Goal: Information Seeking & Learning: Learn about a topic

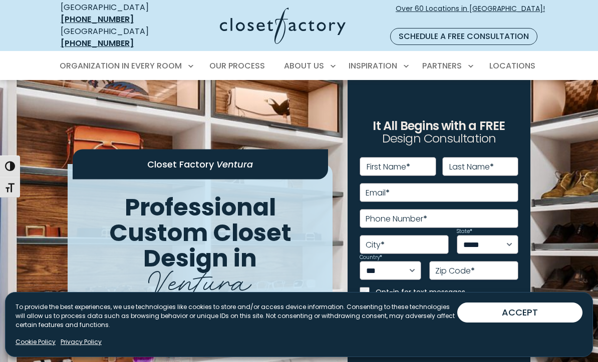
click at [477, 316] on button "ACCEPT" at bounding box center [519, 313] width 125 height 20
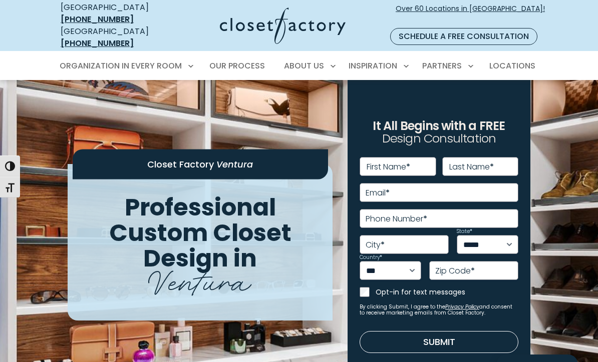
click at [522, 317] on div "**********" at bounding box center [438, 236] width 183 height 313
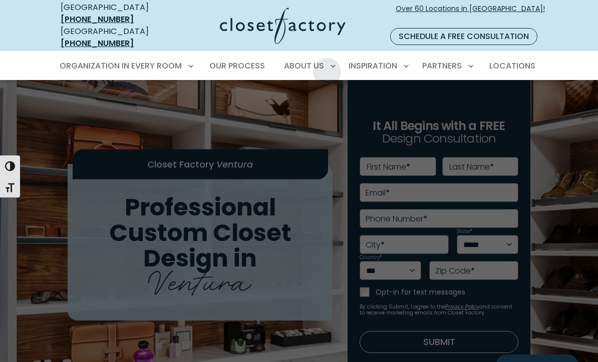
click at [318, 92] on link "About Closet Factory" at bounding box center [308, 101] width 150 height 19
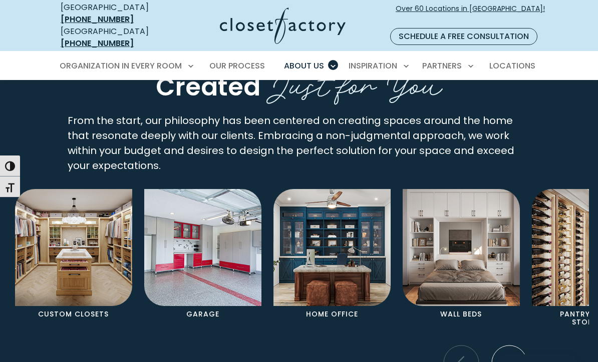
scroll to position [1858, 0]
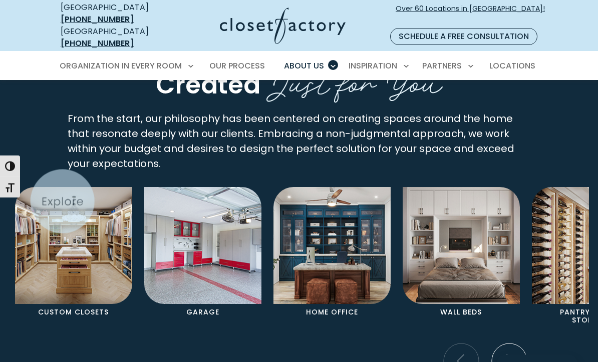
click at [79, 254] on img "Pages Gallery" at bounding box center [73, 245] width 117 height 117
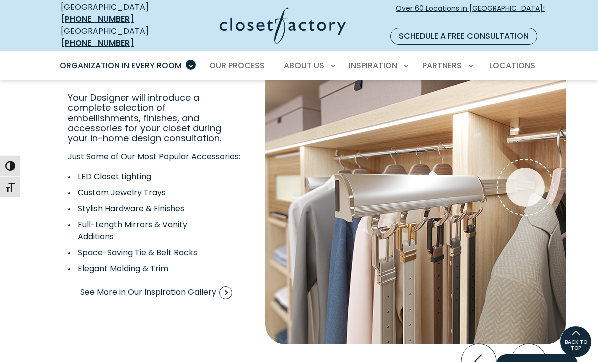
scroll to position [1729, 0]
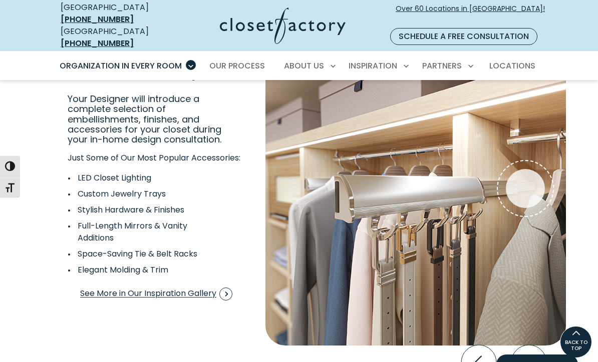
click at [535, 345] on icon "Next slide" at bounding box center [528, 362] width 35 height 35
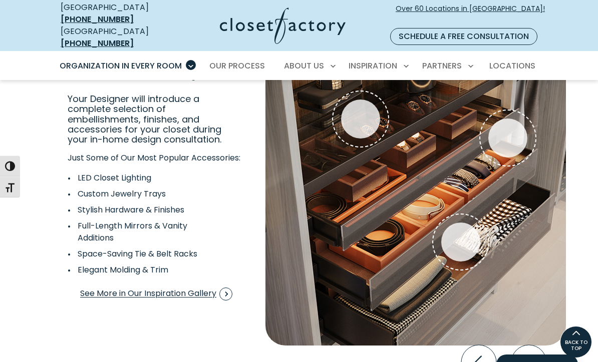
click at [528, 345] on icon "Next slide" at bounding box center [528, 362] width 35 height 35
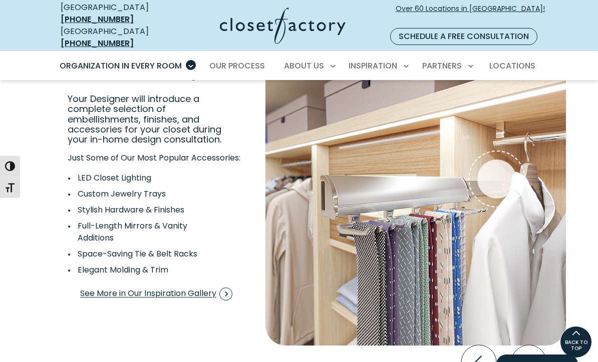
click at [479, 345] on icon "Previous slide" at bounding box center [478, 362] width 35 height 35
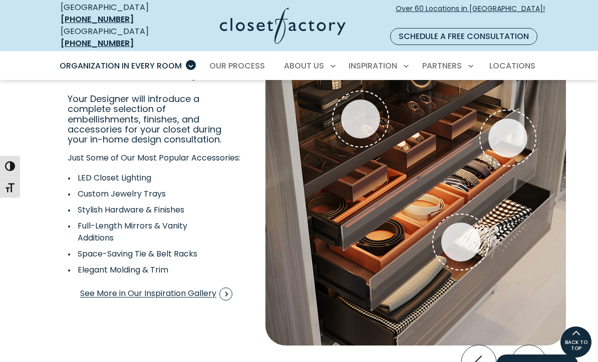
click at [477, 345] on icon "Previous slide" at bounding box center [478, 362] width 35 height 35
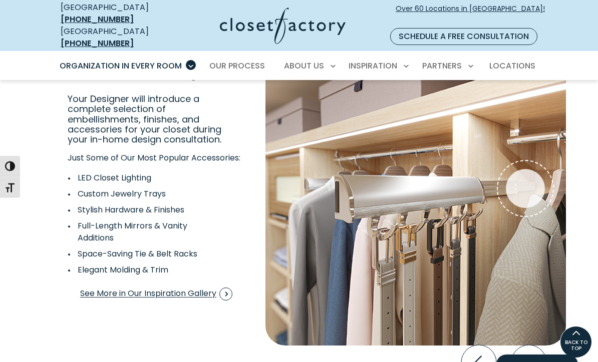
click at [524, 345] on icon "Next slide" at bounding box center [528, 362] width 35 height 35
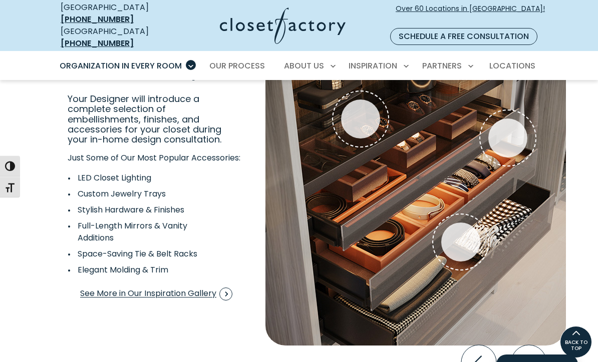
click at [522, 345] on icon "Next slide" at bounding box center [528, 362] width 35 height 35
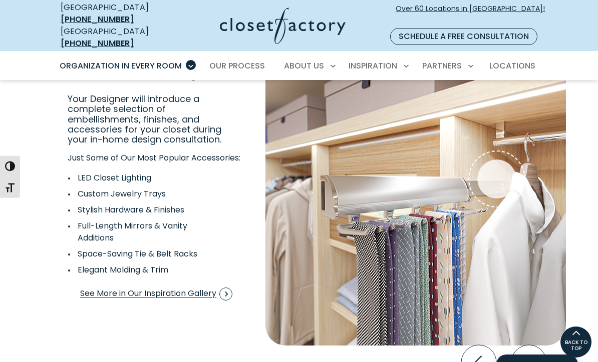
click at [525, 345] on icon "Next slide" at bounding box center [528, 362] width 35 height 35
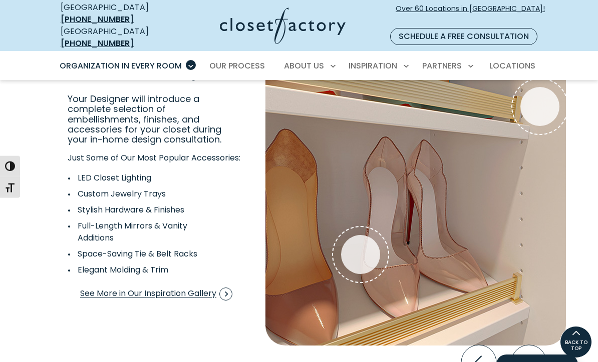
click at [526, 345] on icon "Next slide" at bounding box center [528, 362] width 35 height 35
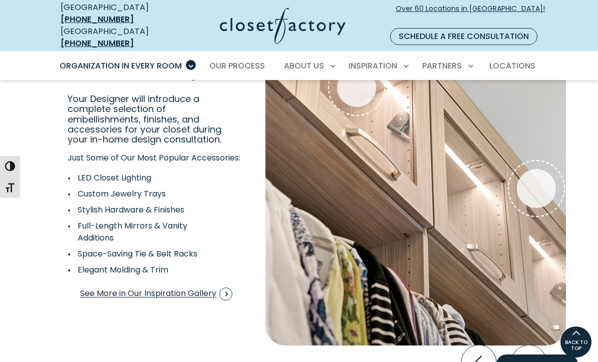
click at [524, 345] on icon "Next slide" at bounding box center [528, 362] width 35 height 35
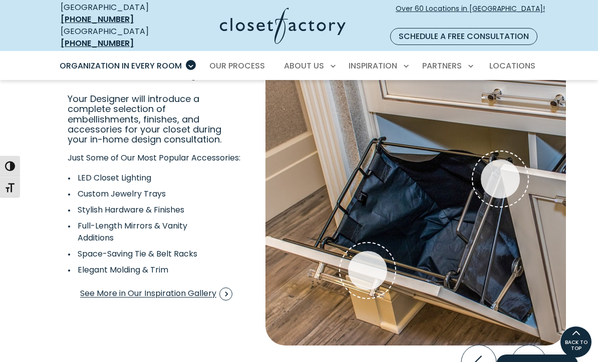
click at [527, 345] on icon "Next slide" at bounding box center [528, 362] width 35 height 35
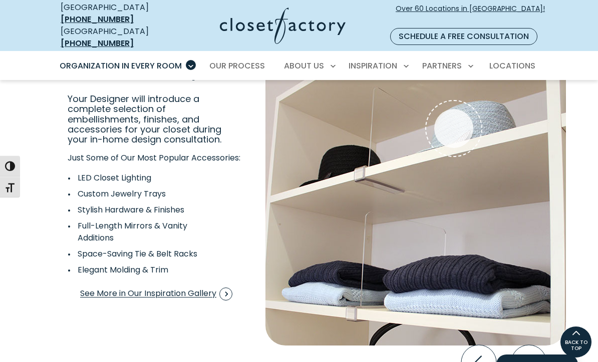
click at [522, 347] on icon "Next slide" at bounding box center [528, 362] width 35 height 35
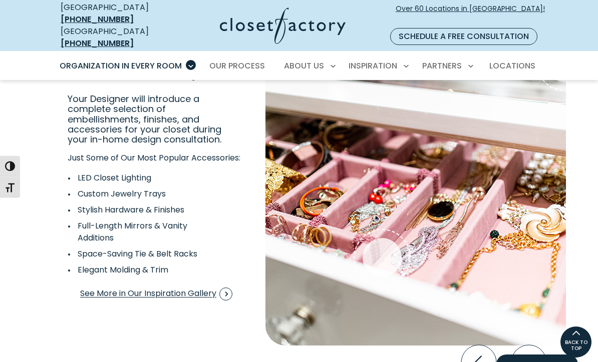
click at [520, 345] on icon "Next slide" at bounding box center [528, 362] width 35 height 35
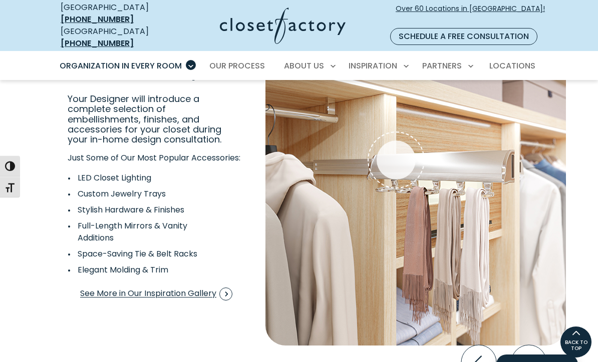
click at [530, 345] on icon "Next slide" at bounding box center [528, 362] width 35 height 35
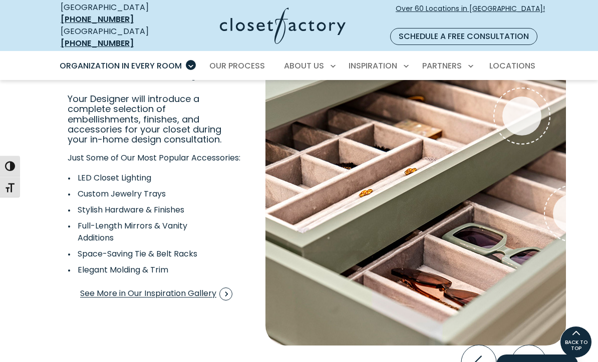
click at [530, 345] on icon "Next slide" at bounding box center [528, 362] width 35 height 35
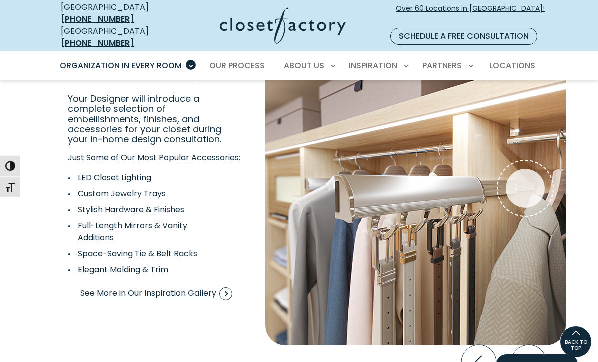
click at [529, 345] on icon "Next slide" at bounding box center [528, 362] width 35 height 35
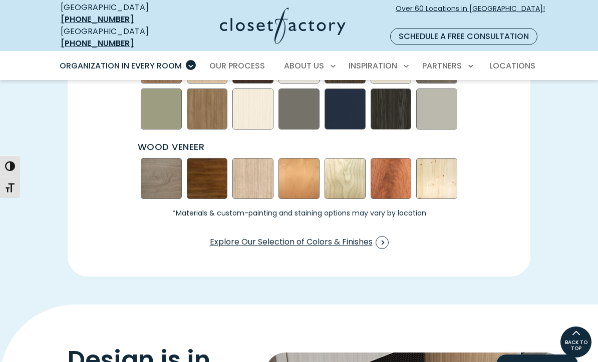
scroll to position [1406, 0]
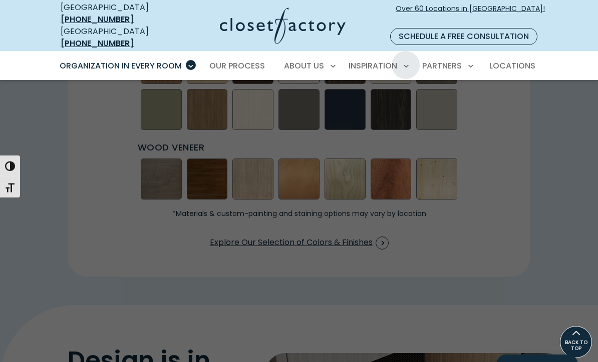
click at [376, 96] on span "Inspiration Gallery" at bounding box center [354, 101] width 75 height 10
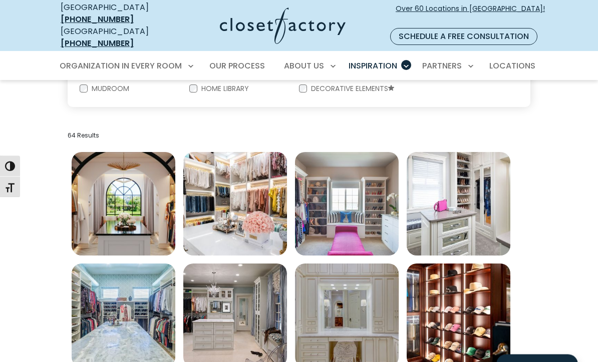
scroll to position [289, 0]
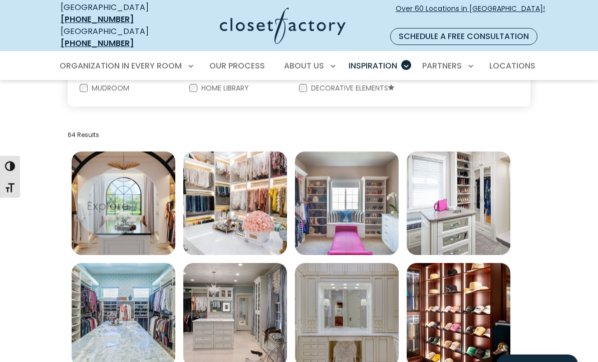
click at [112, 204] on img "Open inspiration gallery to preview enlarged image" at bounding box center [124, 204] width 104 height 104
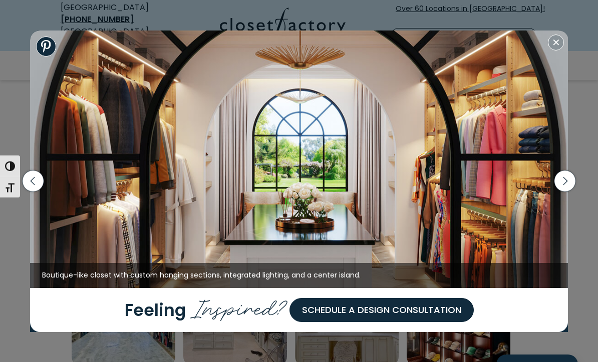
click at [564, 192] on icon "button" at bounding box center [564, 181] width 21 height 21
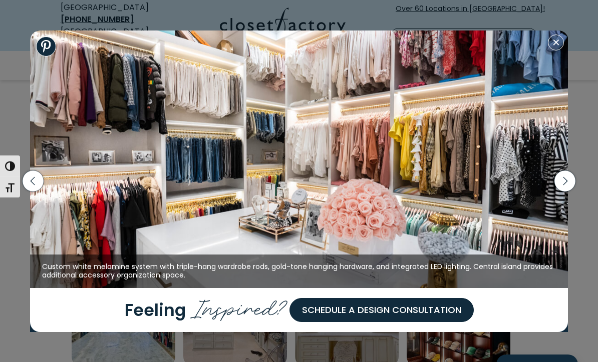
click at [561, 192] on icon "button" at bounding box center [564, 181] width 21 height 21
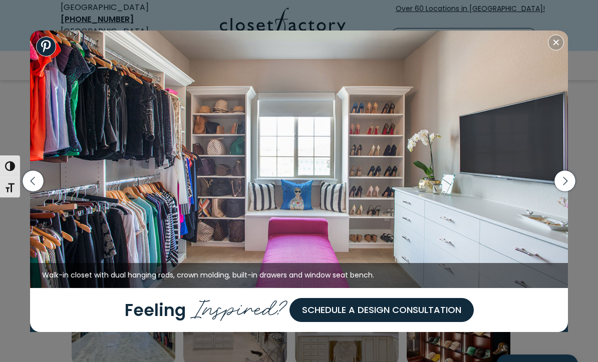
click at [563, 192] on icon "button" at bounding box center [564, 181] width 21 height 21
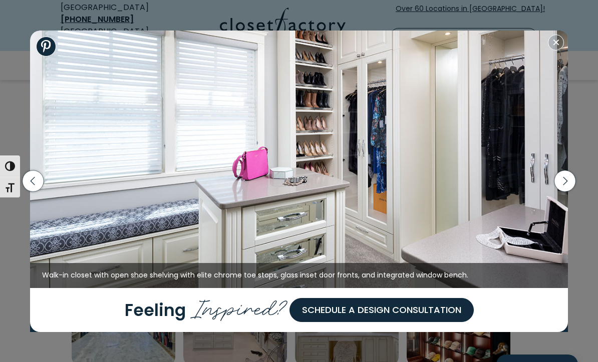
click at [567, 192] on icon "button" at bounding box center [564, 181] width 21 height 21
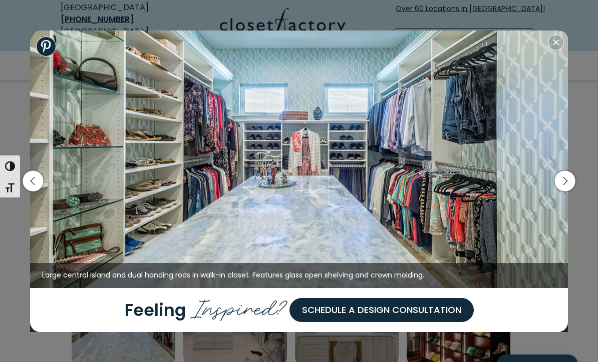
click at [564, 186] on icon "button" at bounding box center [565, 181] width 5 height 9
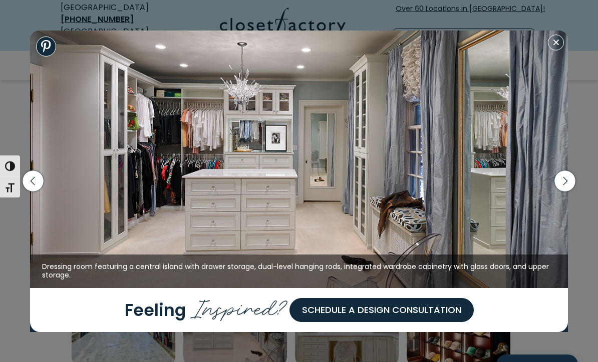
click at [565, 186] on icon "button" at bounding box center [565, 181] width 5 height 9
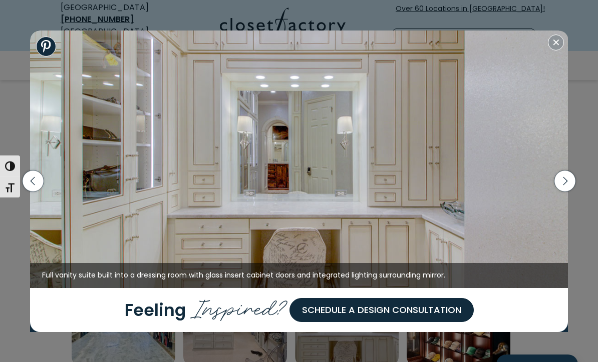
click at [565, 186] on icon "button" at bounding box center [565, 181] width 5 height 9
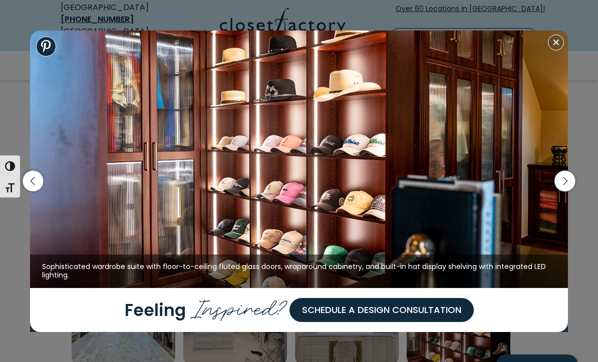
click at [566, 192] on icon "button" at bounding box center [564, 181] width 21 height 21
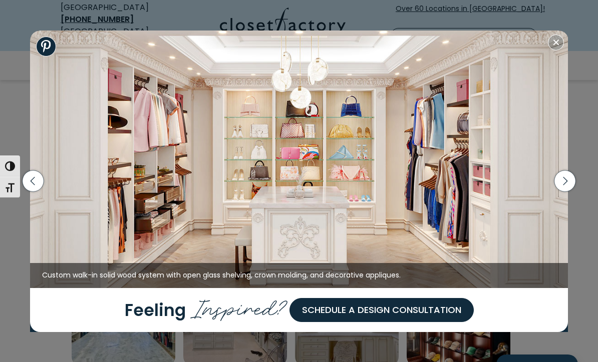
click at [567, 192] on icon "button" at bounding box center [564, 181] width 21 height 21
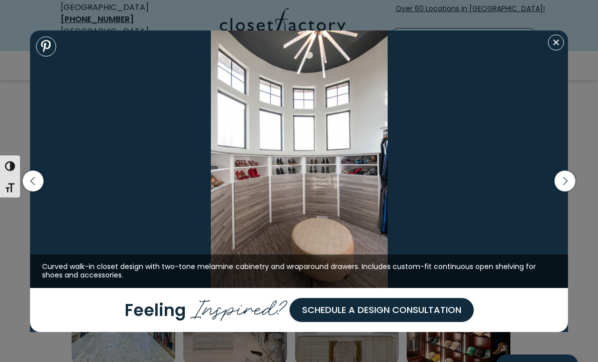
click at [571, 203] on icon "button" at bounding box center [565, 181] width 26 height 43
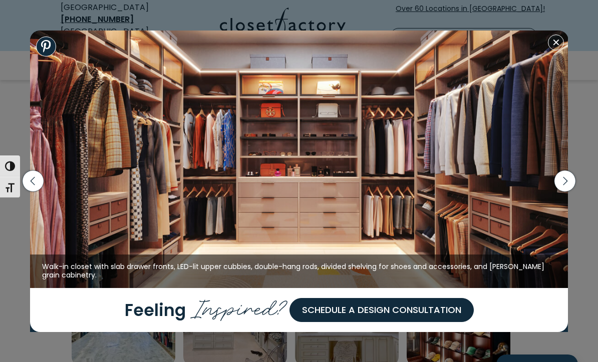
click at [566, 192] on icon "button" at bounding box center [564, 181] width 21 height 21
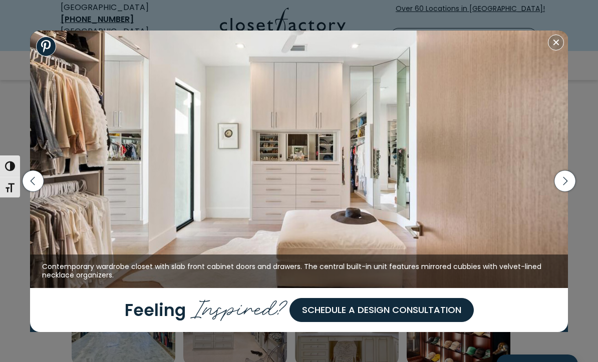
click at [568, 192] on icon "button" at bounding box center [564, 181] width 21 height 21
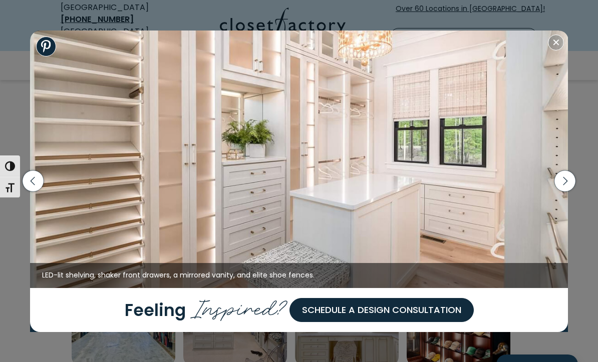
click at [568, 192] on icon "button" at bounding box center [564, 181] width 21 height 21
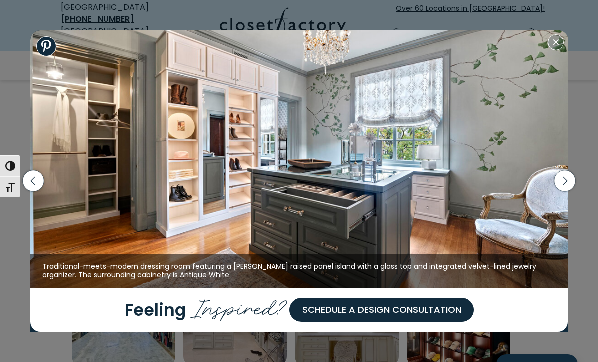
click at [568, 192] on icon "button" at bounding box center [564, 181] width 21 height 21
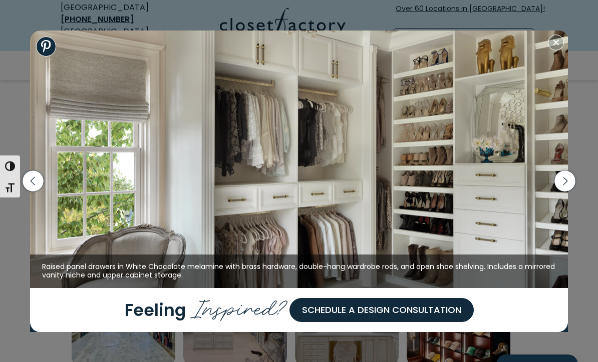
click at [566, 192] on icon "button" at bounding box center [564, 181] width 21 height 21
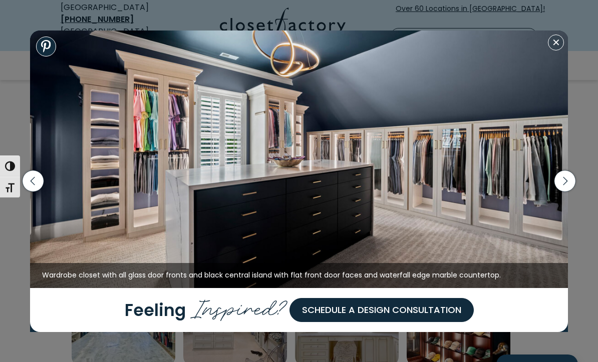
click at [561, 192] on icon "button" at bounding box center [564, 181] width 21 height 21
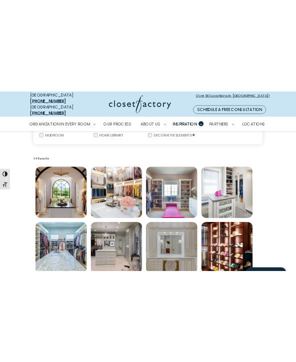
scroll to position [83, 0]
